Goal: Task Accomplishment & Management: Use online tool/utility

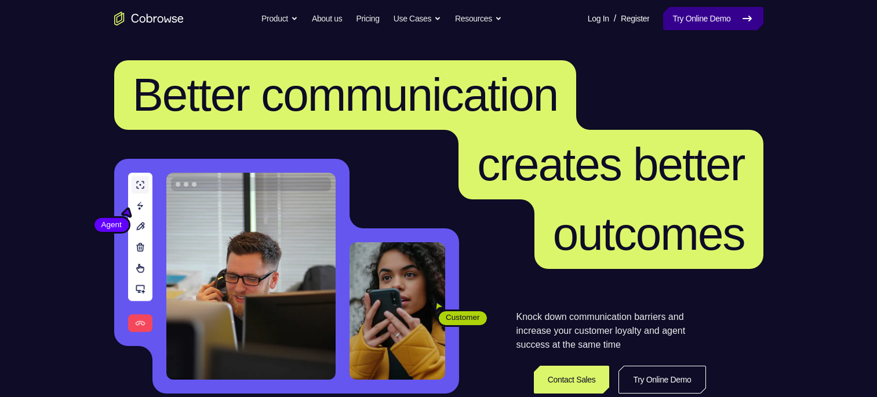
click at [706, 20] on link "Try Online Demo" at bounding box center [713, 18] width 100 height 23
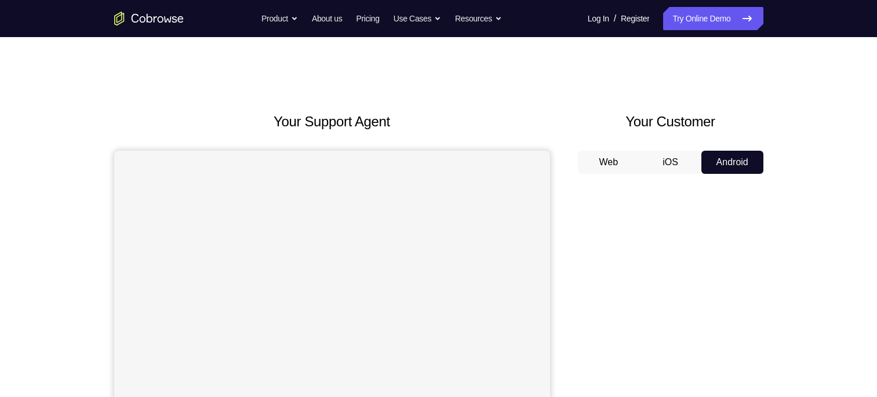
scroll to position [103, 0]
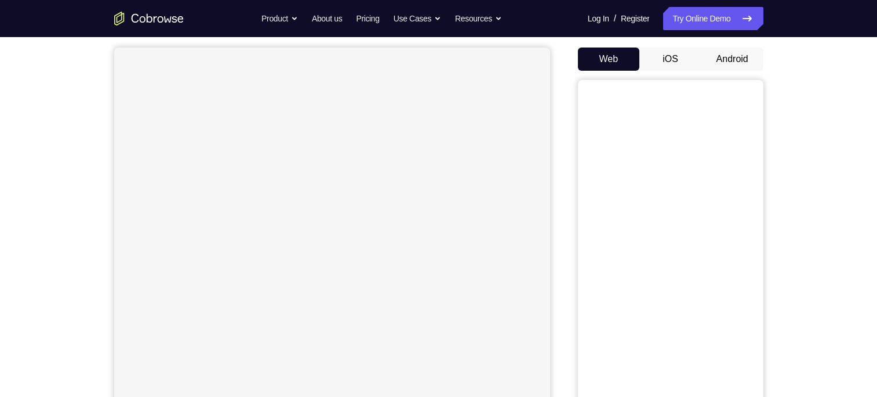
click at [731, 58] on button "Android" at bounding box center [732, 59] width 62 height 23
